Goal: Task Accomplishment & Management: Complete application form

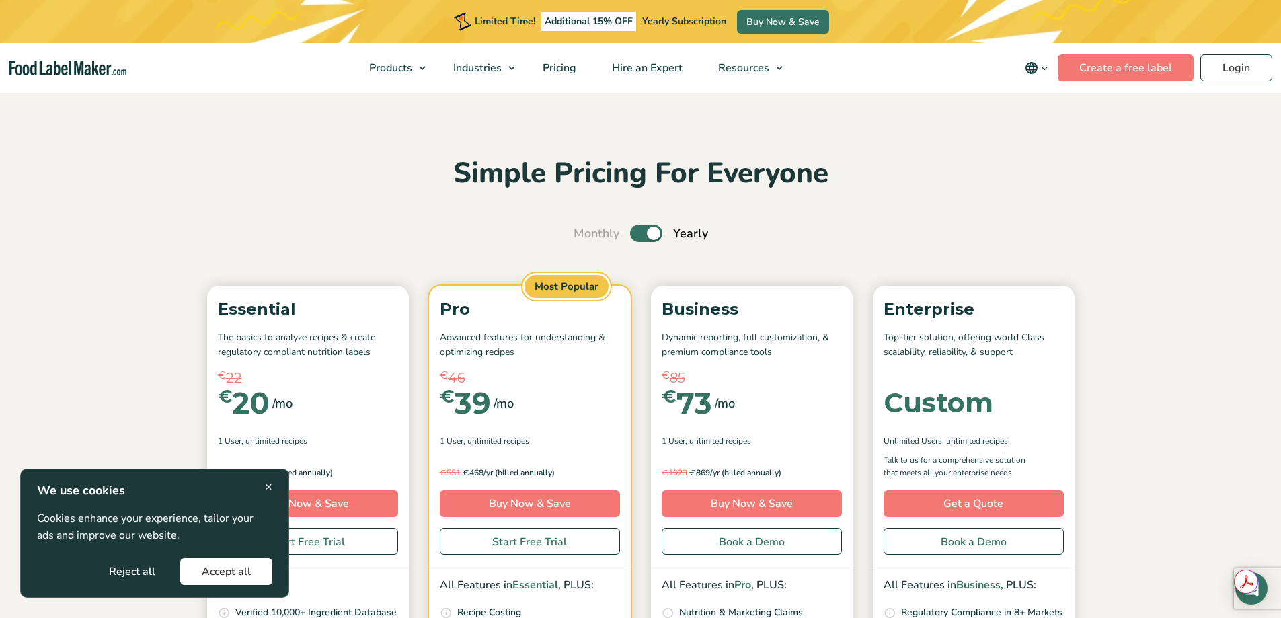
click at [268, 488] on span "×" at bounding box center [268, 486] width 7 height 18
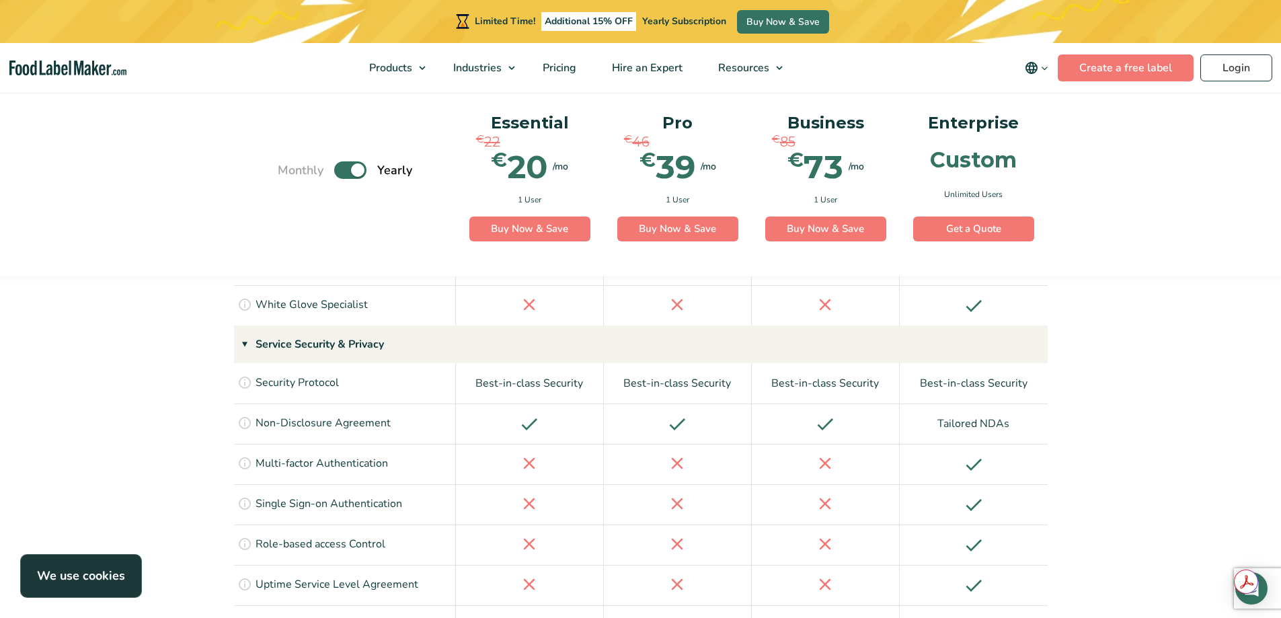
scroll to position [2892, 0]
click at [427, 133] on span "Supplements Formulation & Labelling" at bounding box center [444, 133] width 128 height 30
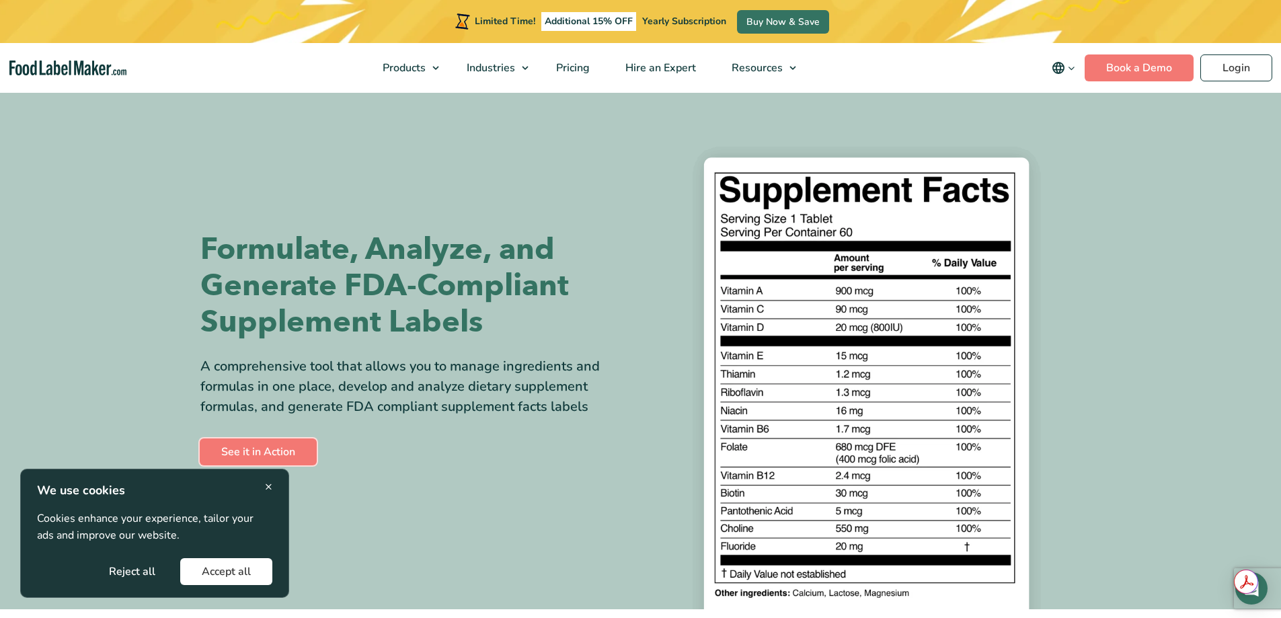
click at [274, 452] on link "See it in Action" at bounding box center [258, 451] width 117 height 27
